Goal: Find specific page/section: Find specific page/section

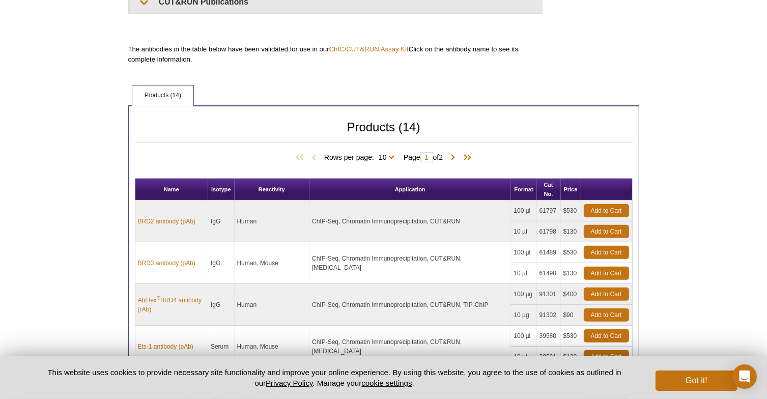
scroll to position [289, 0]
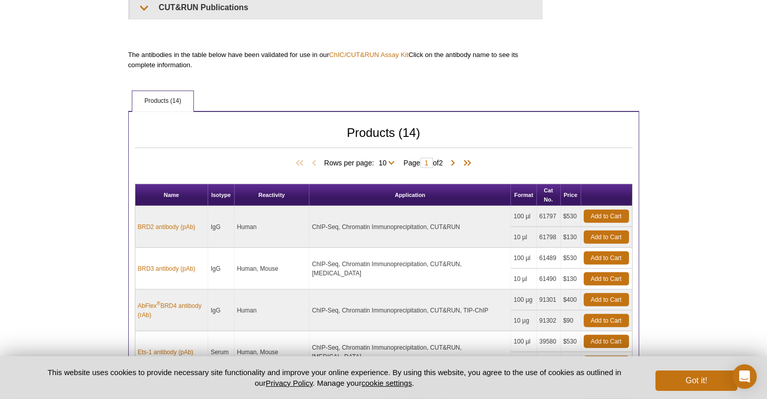
click at [388, 157] on span "Rows per page: 10 All 10" at bounding box center [361, 162] width 74 height 10
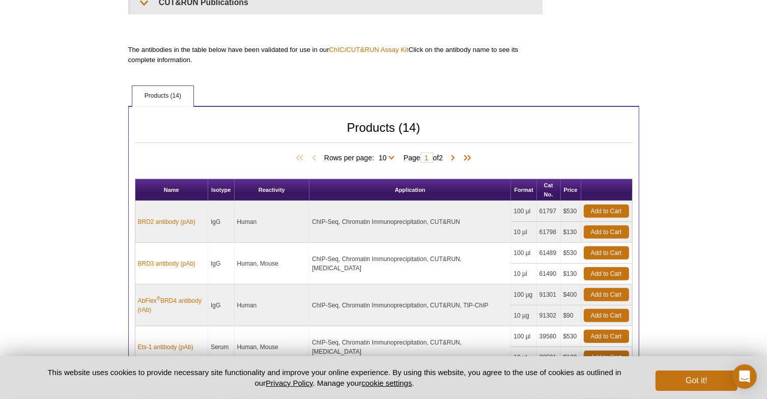
click at [390, 158] on span "Rows per page: 10 All 10" at bounding box center [361, 157] width 74 height 10
click at [389, 155] on span "Rows per page: 10 All 10" at bounding box center [361, 157] width 74 height 10
click at [458, 160] on span at bounding box center [453, 158] width 10 height 10
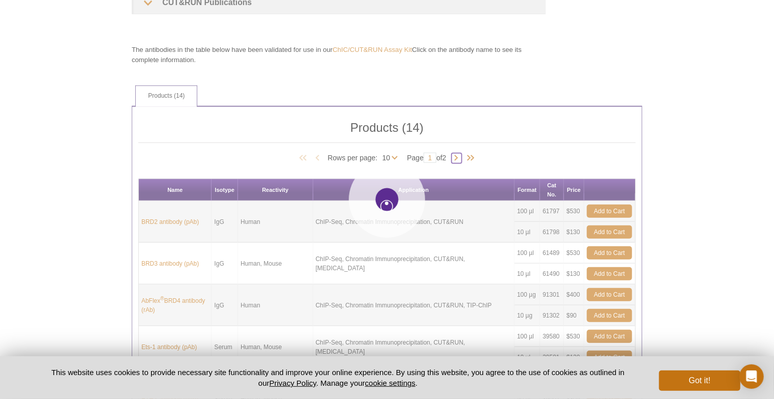
type input "2"
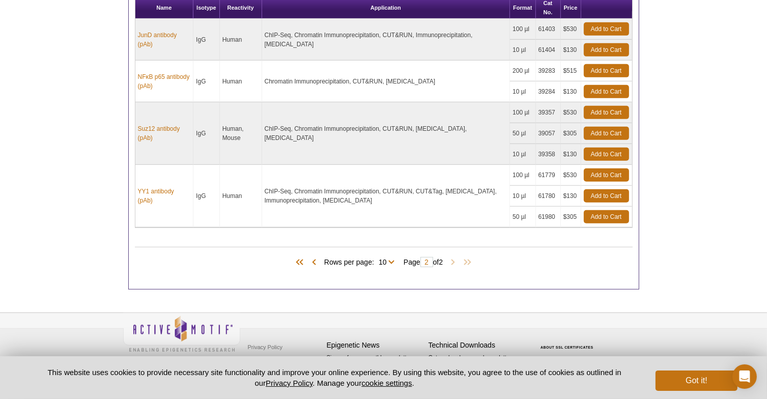
scroll to position [370, 0]
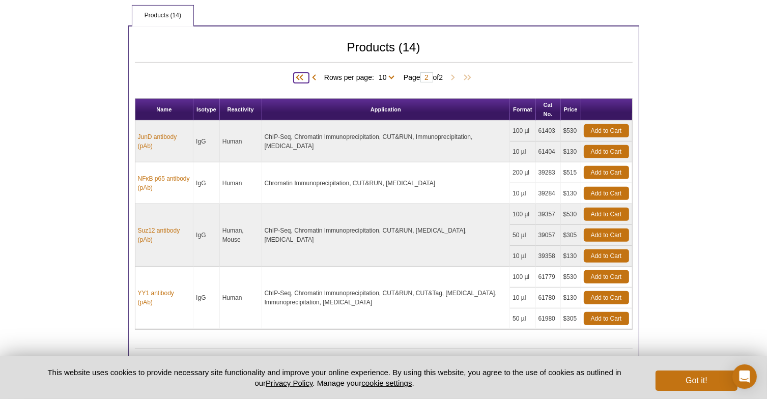
click at [297, 77] on span at bounding box center [300, 78] width 15 height 10
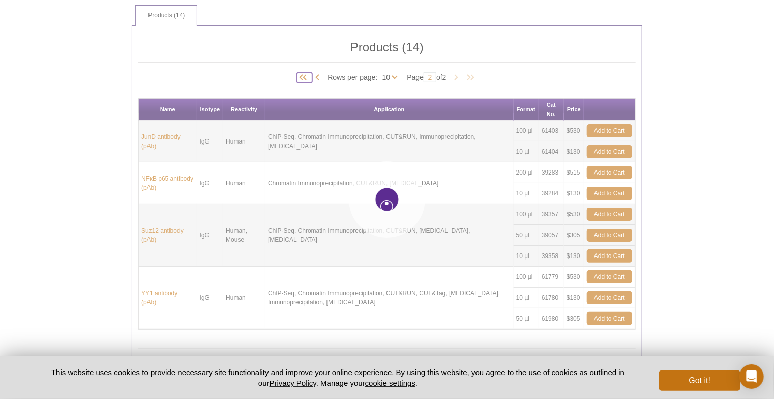
type input "1"
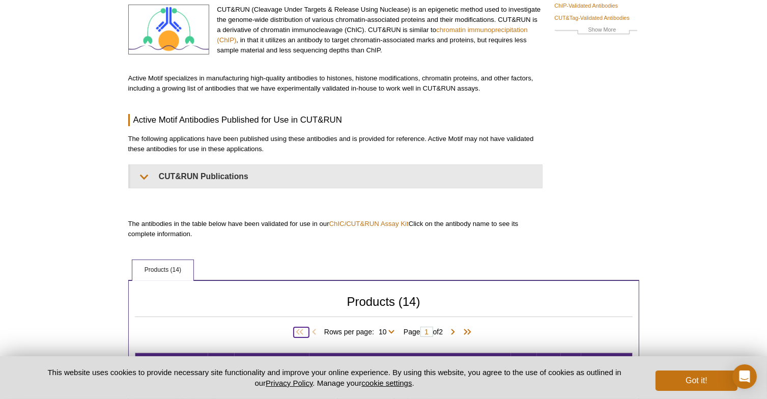
scroll to position [0, 0]
